Goal: Information Seeking & Learning: Learn about a topic

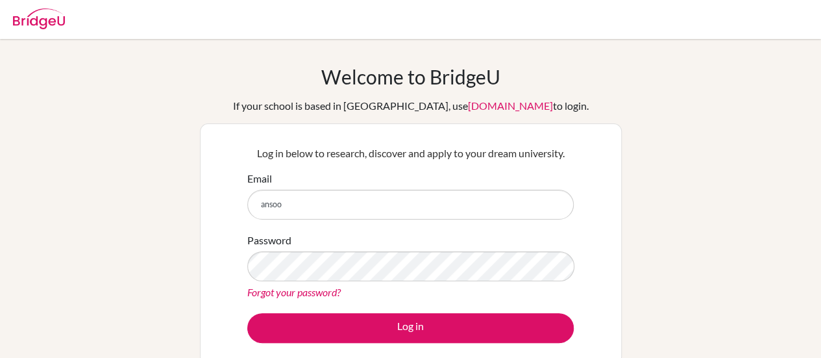
type input "ansoo.waingankar@podarworli.org"
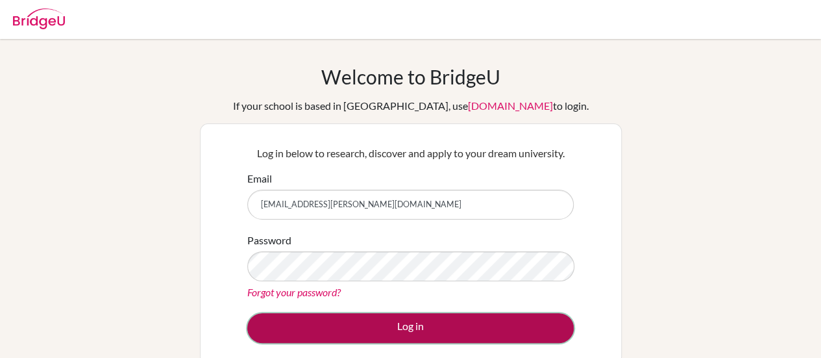
click at [349, 321] on button "Log in" at bounding box center [410, 328] width 327 height 30
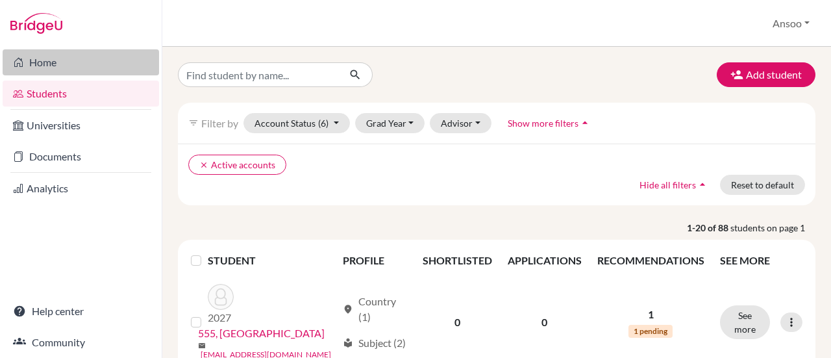
click at [35, 55] on link "Home" at bounding box center [81, 62] width 156 height 26
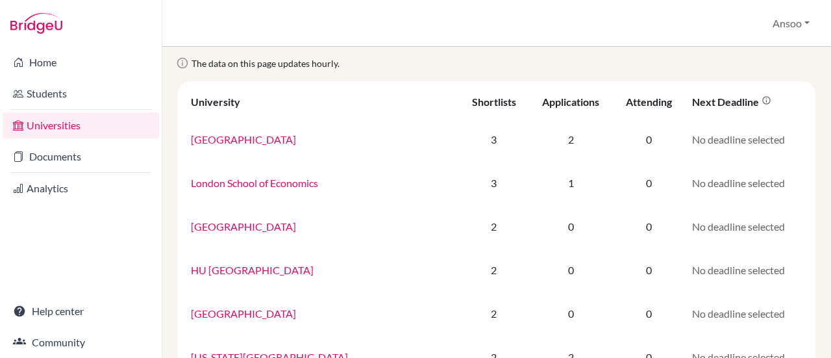
scroll to position [42, 0]
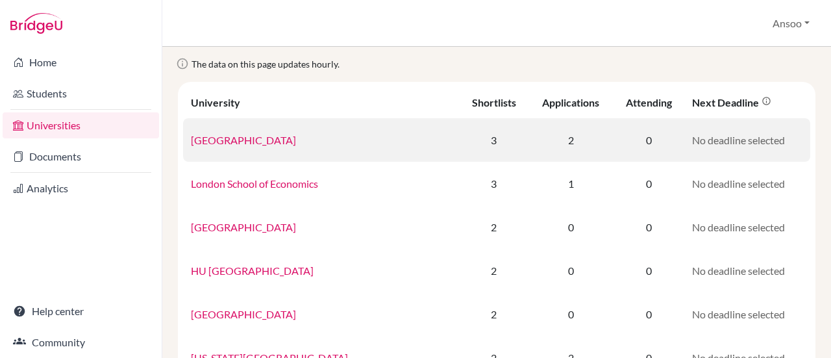
click at [232, 142] on link "Duke University" at bounding box center [243, 140] width 105 height 12
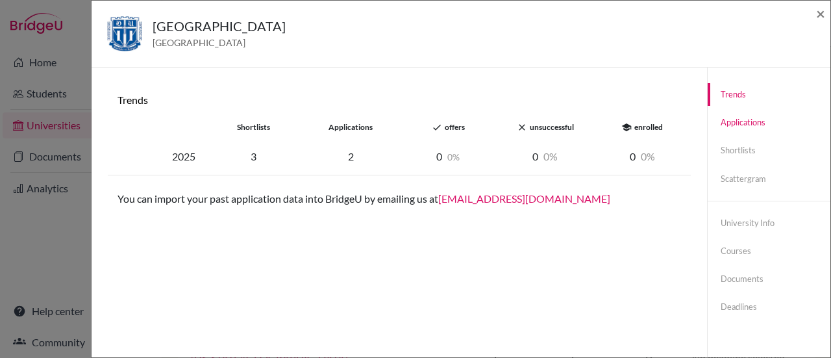
click at [738, 119] on link "Applications" at bounding box center [769, 122] width 123 height 23
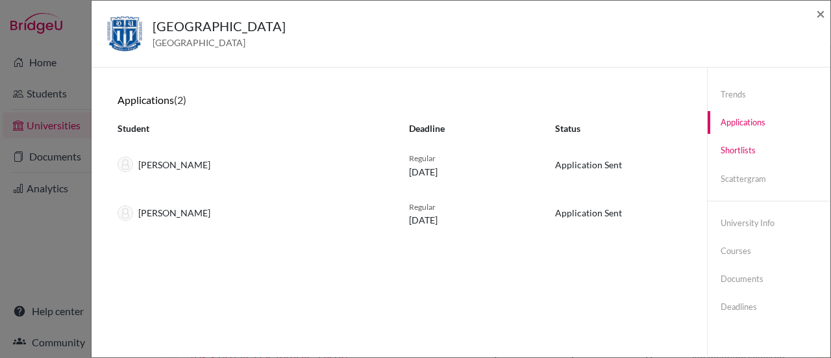
click at [734, 156] on link "Shortlists" at bounding box center [769, 150] width 123 height 23
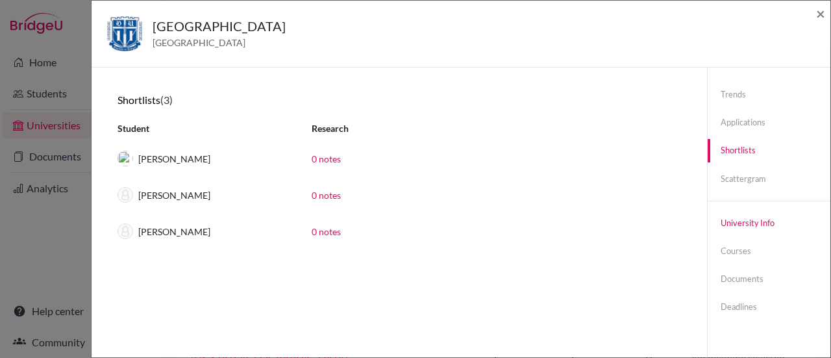
click at [723, 221] on link "University info" at bounding box center [769, 223] width 123 height 23
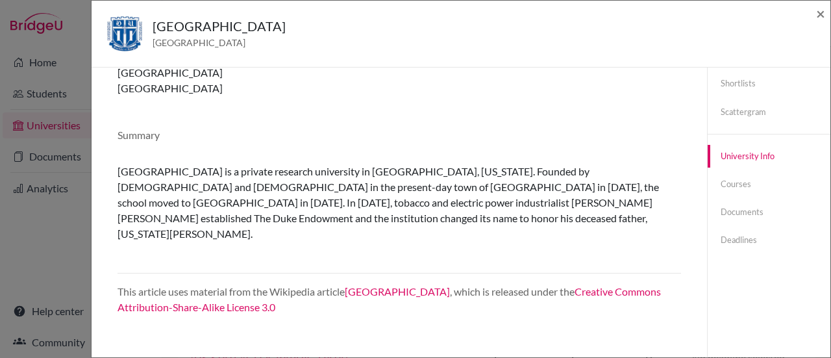
scroll to position [68, 0]
click at [731, 181] on link "Courses" at bounding box center [769, 183] width 123 height 23
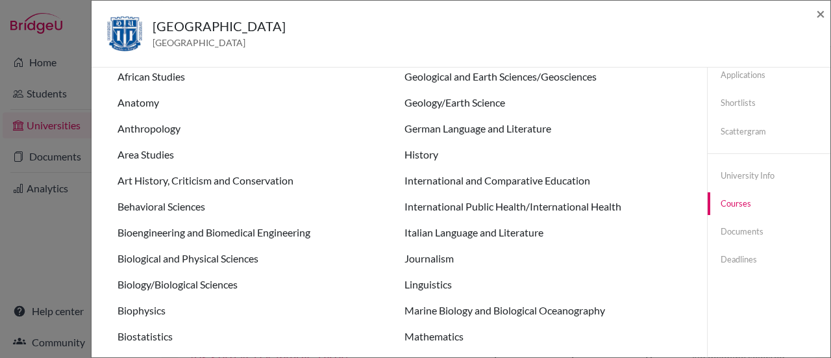
scroll to position [0, 0]
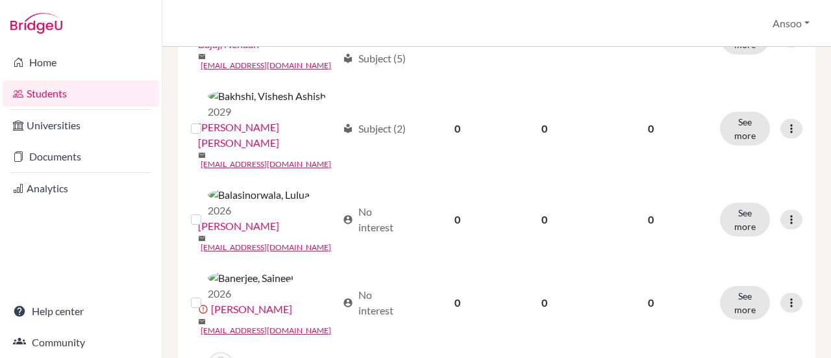
scroll to position [567, 0]
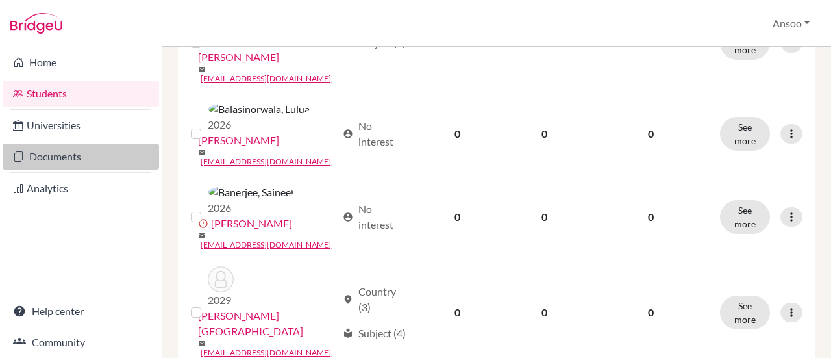
click at [70, 162] on link "Documents" at bounding box center [81, 156] width 156 height 26
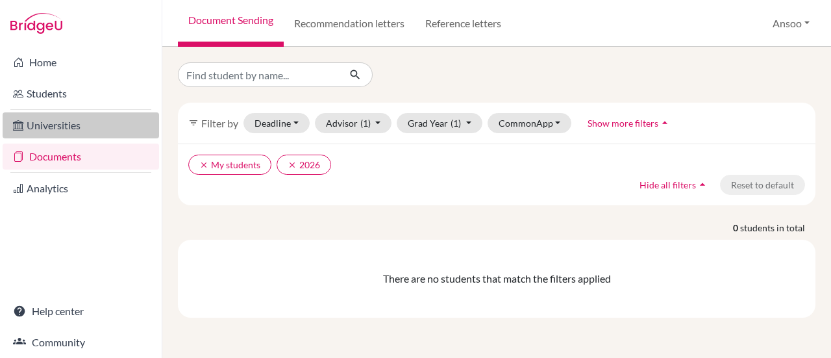
click at [62, 123] on link "Universities" at bounding box center [81, 125] width 156 height 26
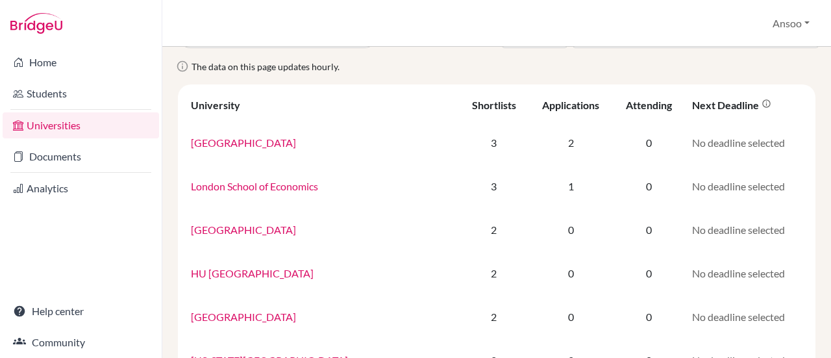
scroll to position [21, 0]
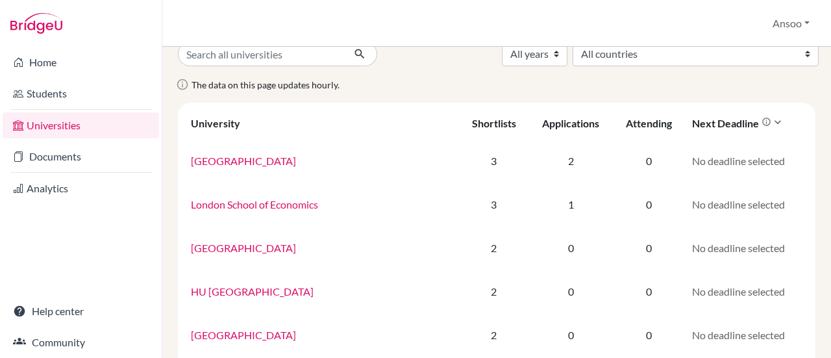
click at [771, 122] on icon at bounding box center [777, 122] width 13 height 13
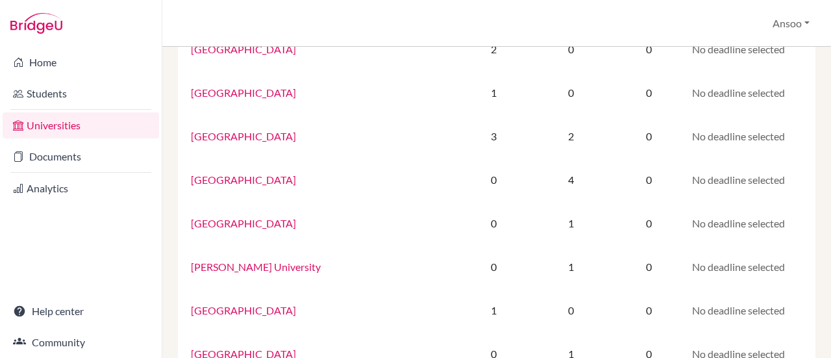
scroll to position [769, 0]
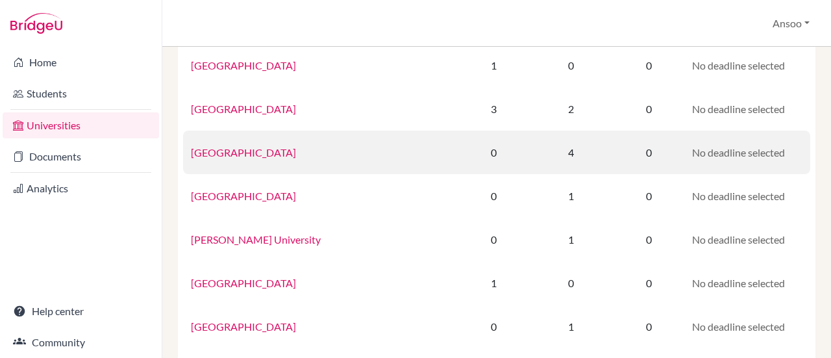
click at [256, 150] on link "Emory University" at bounding box center [243, 152] width 105 height 12
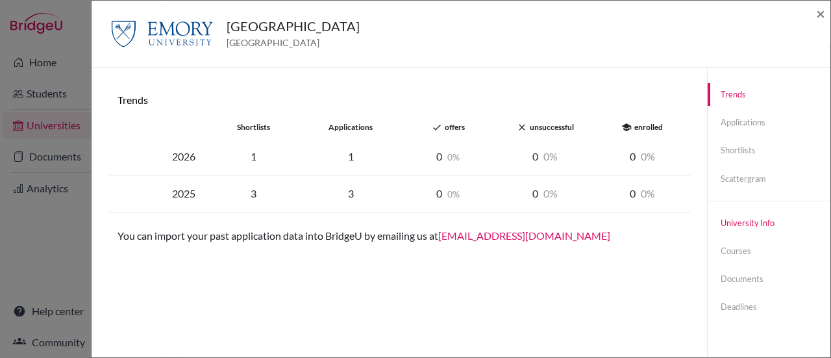
click at [749, 217] on link "University info" at bounding box center [769, 223] width 123 height 23
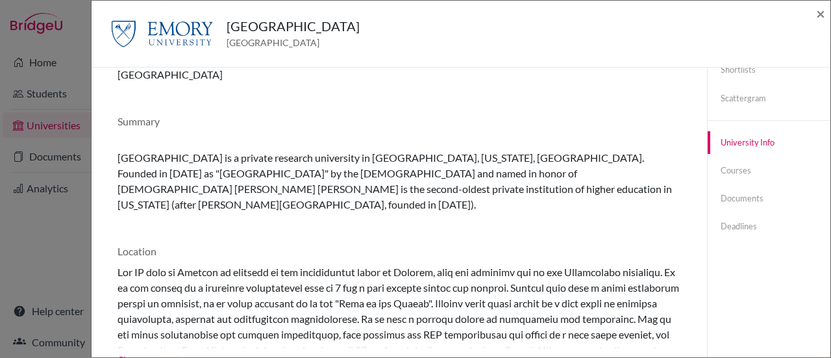
scroll to position [81, 0]
click at [732, 164] on link "Courses" at bounding box center [769, 170] width 123 height 23
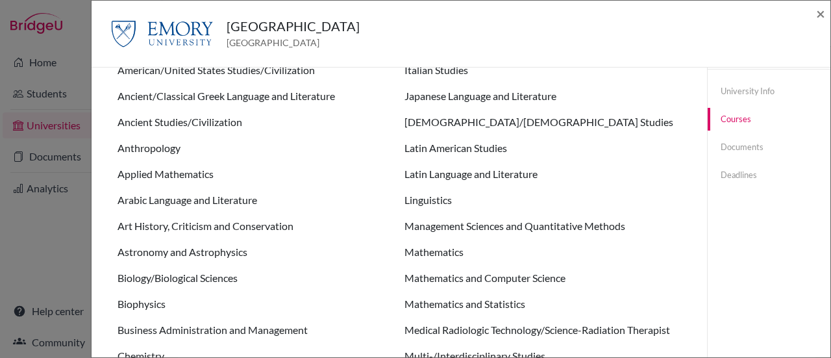
scroll to position [0, 0]
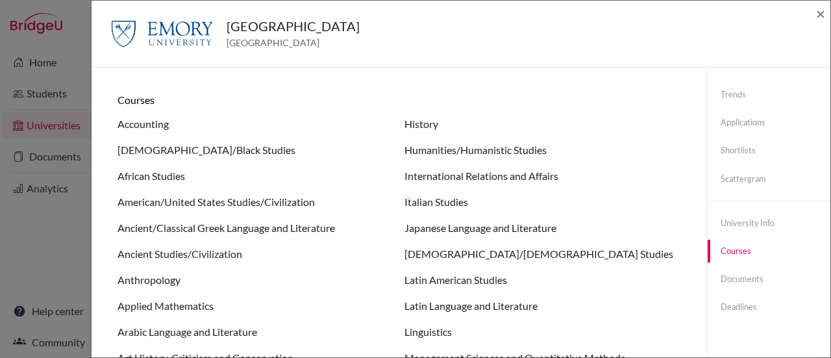
click at [49, 61] on div "Emory University United States of America × Trends shortlists applications done…" at bounding box center [415, 179] width 831 height 358
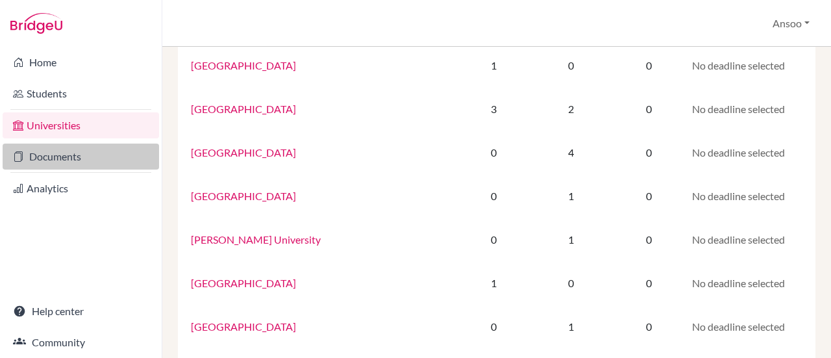
click at [67, 162] on link "Documents" at bounding box center [81, 156] width 156 height 26
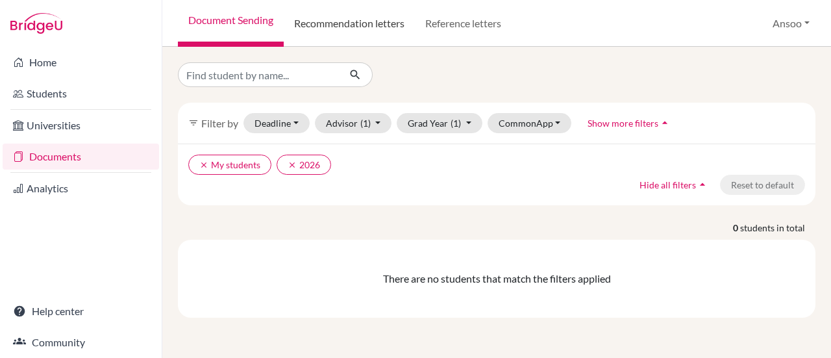
click at [382, 21] on link "Recommendation letters" at bounding box center [349, 23] width 131 height 47
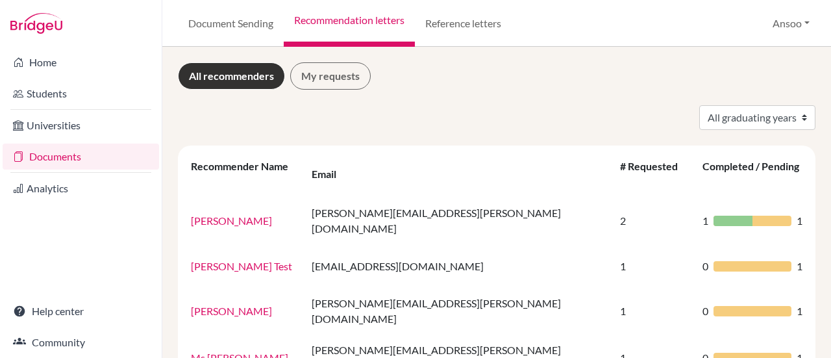
scroll to position [34, 0]
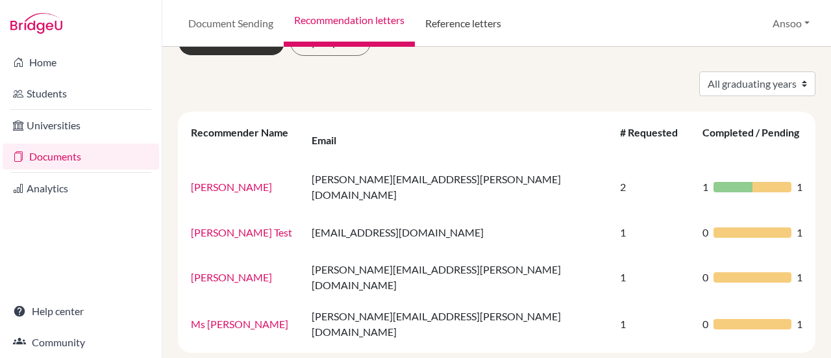
click at [482, 22] on link "Reference letters" at bounding box center [463, 23] width 97 height 47
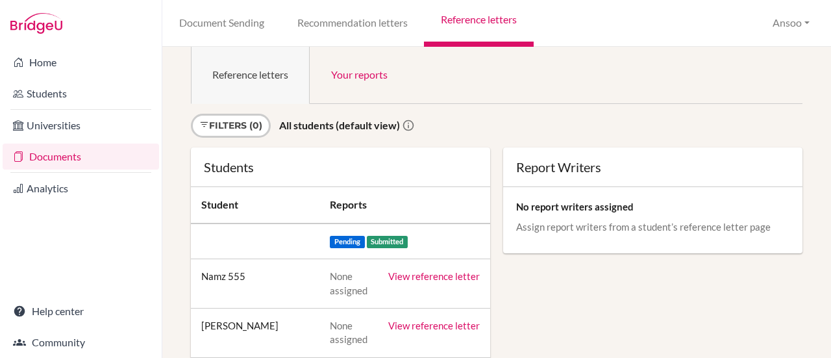
scroll to position [9, 0]
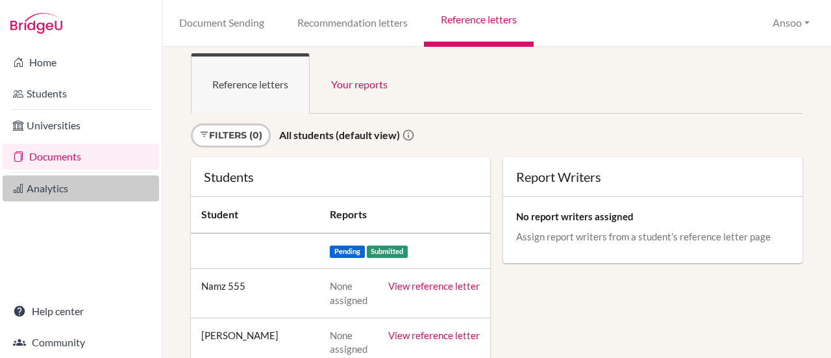
click at [113, 179] on link "Analytics" at bounding box center [81, 188] width 156 height 26
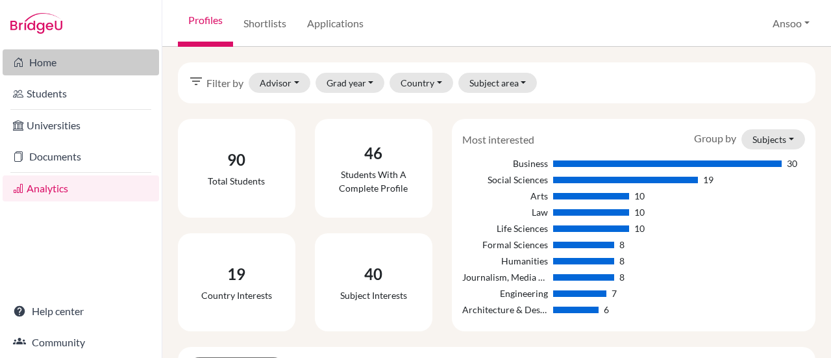
click at [44, 67] on link "Home" at bounding box center [81, 62] width 156 height 26
